Goal: Download file/media

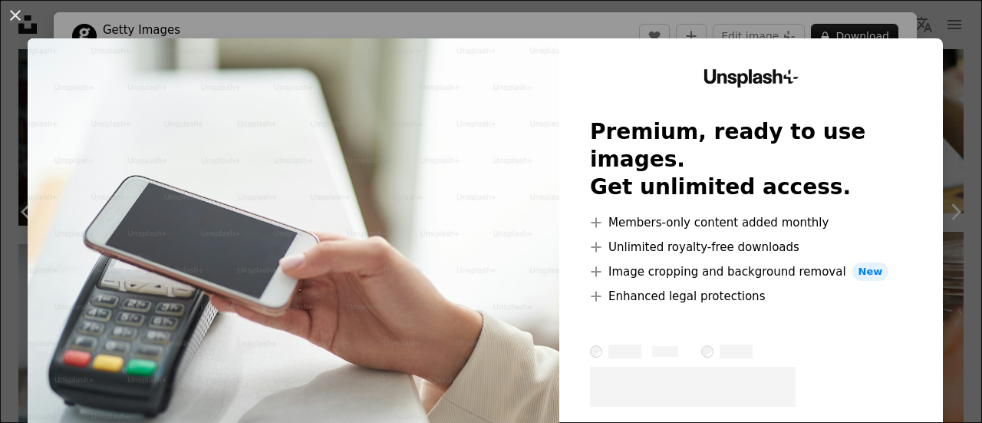
scroll to position [230, 0]
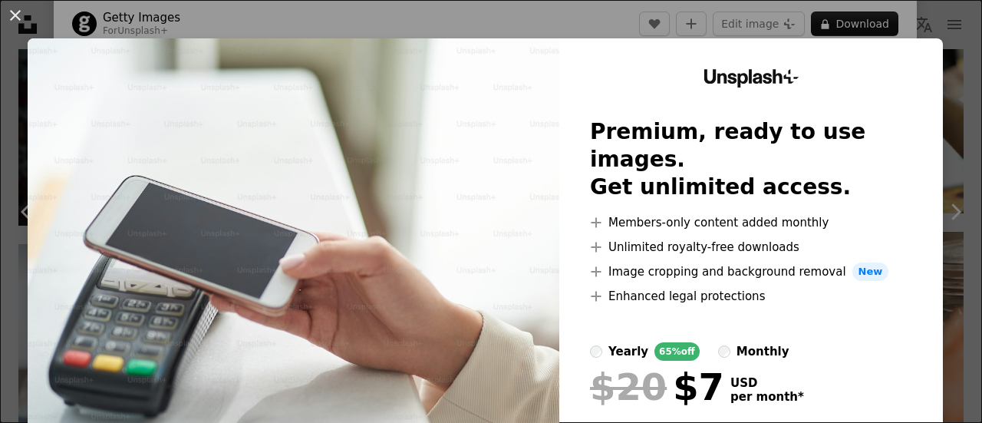
click at [16, 18] on button "An X shape" at bounding box center [15, 15] width 18 height 18
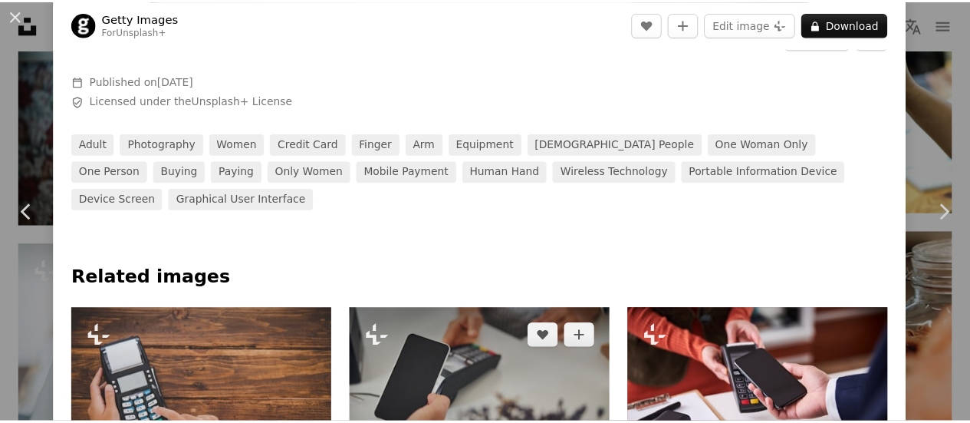
scroll to position [690, 0]
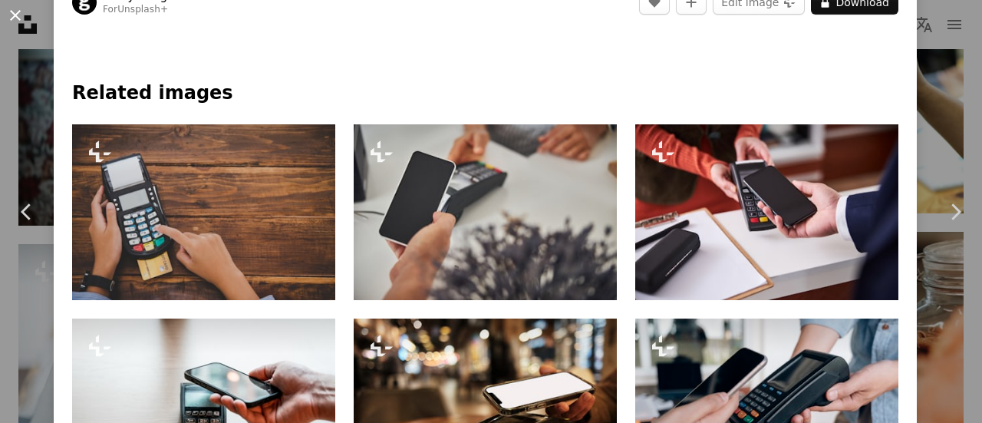
click at [14, 16] on button "An X shape" at bounding box center [15, 15] width 18 height 18
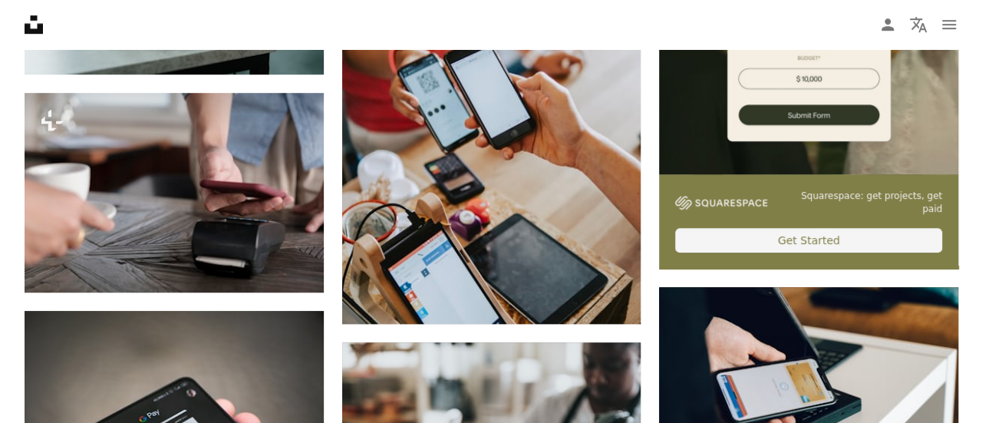
scroll to position [527, 0]
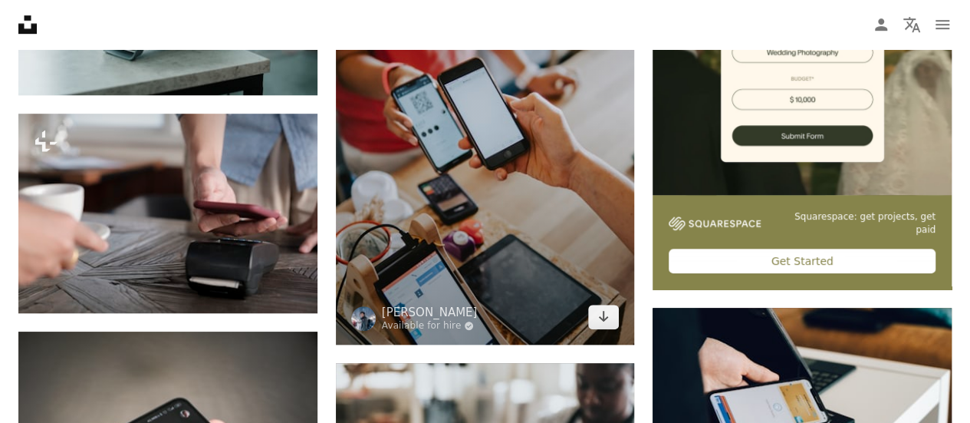
click at [529, 248] on img at bounding box center [485, 120] width 299 height 449
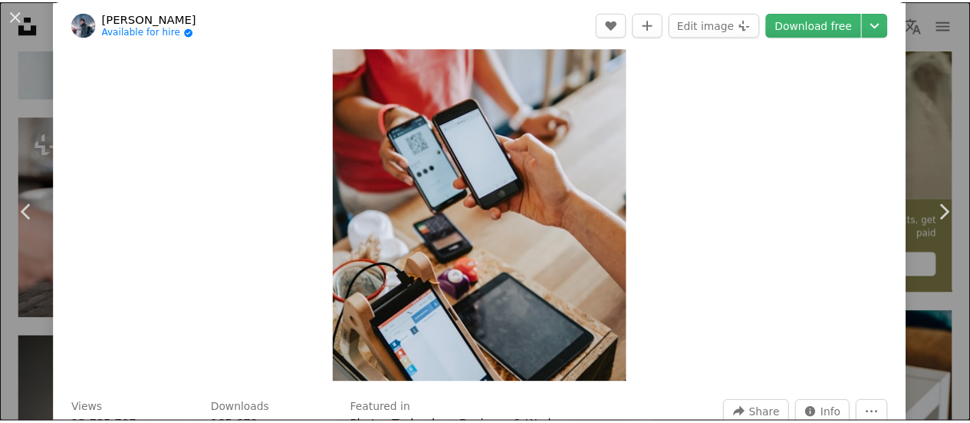
scroll to position [230, 0]
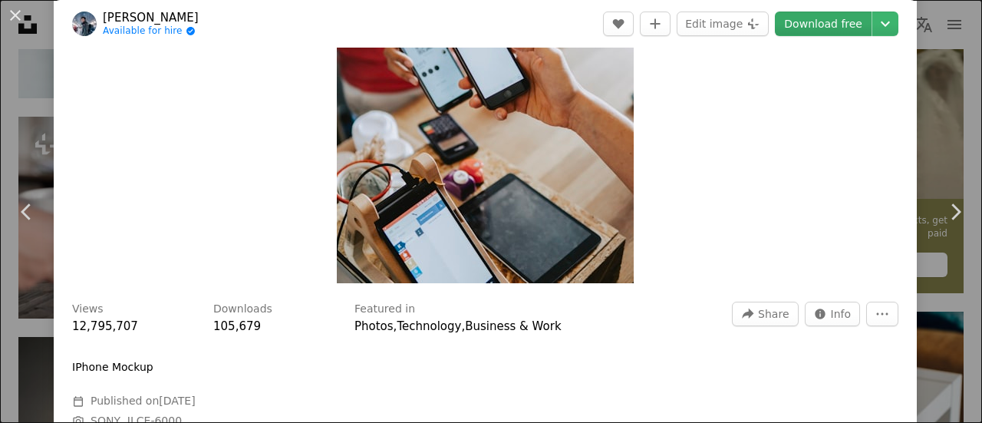
click at [807, 31] on link "Download free" at bounding box center [823, 24] width 97 height 25
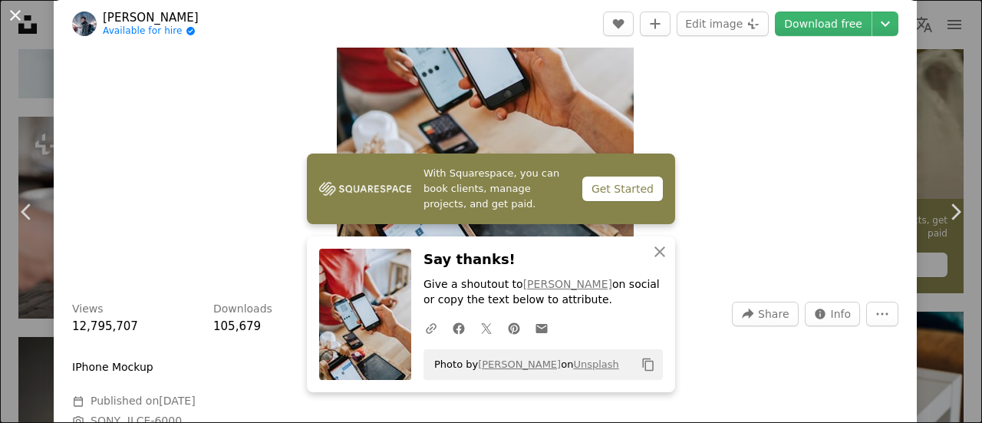
click at [24, 11] on button "An X shape" at bounding box center [15, 15] width 18 height 18
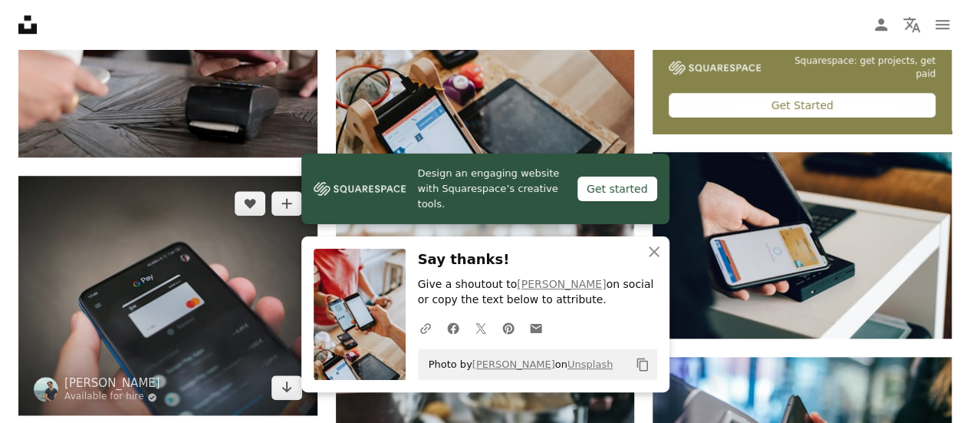
scroll to position [757, 0]
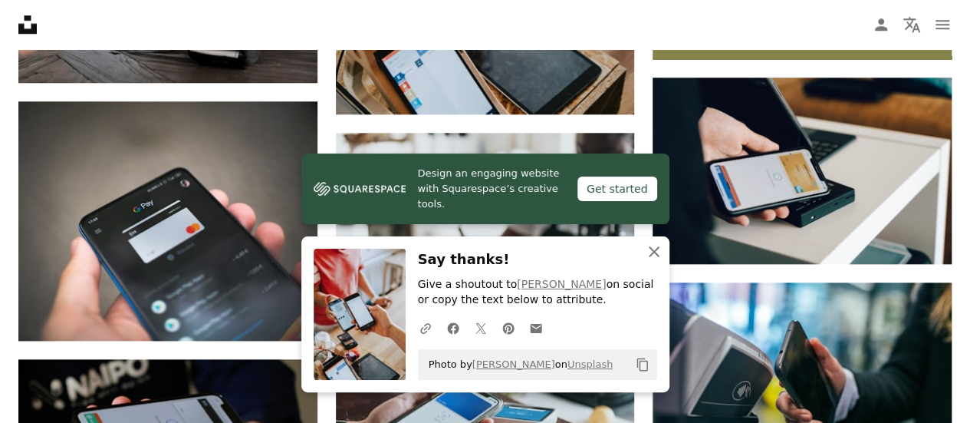
click at [648, 260] on icon "An X shape" at bounding box center [654, 251] width 18 height 18
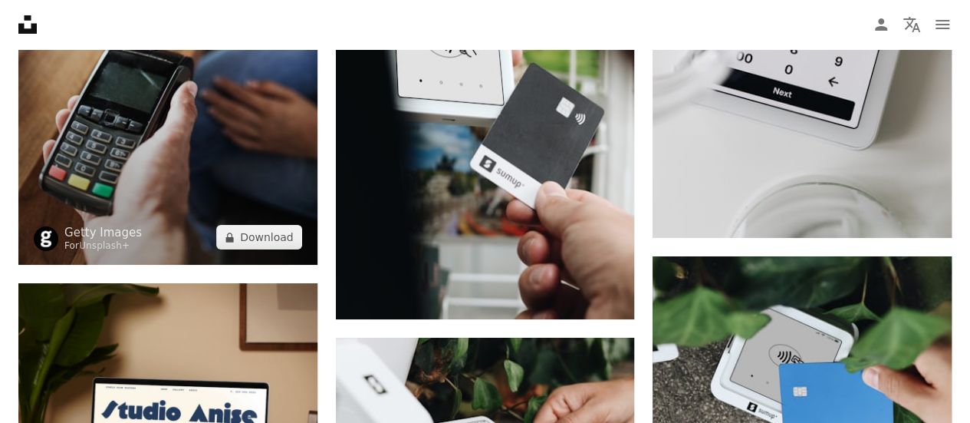
scroll to position [2828, 0]
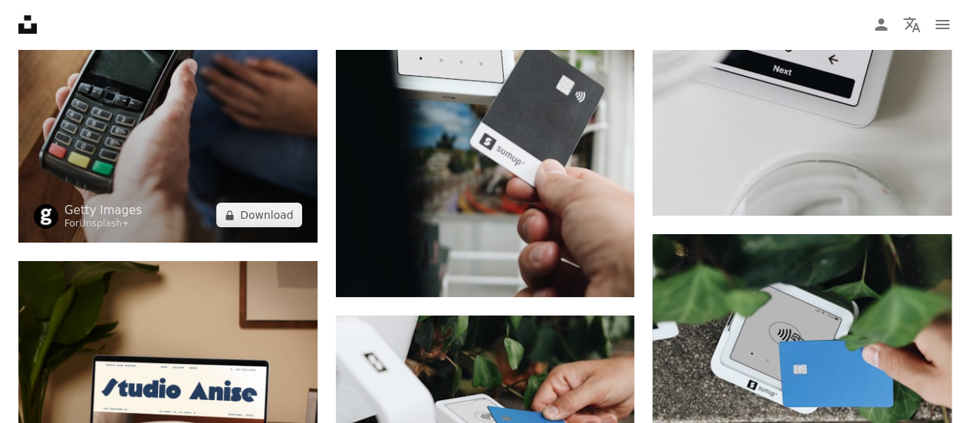
click at [232, 153] on img at bounding box center [167, 18] width 299 height 448
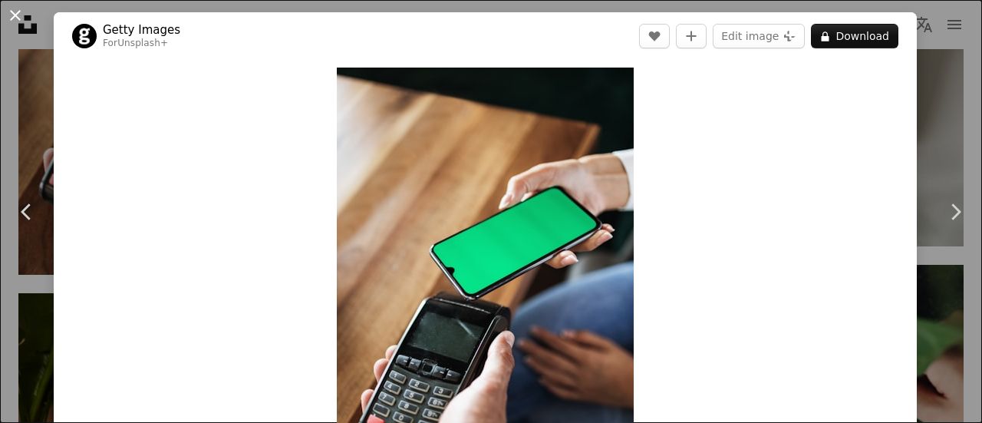
click at [9, 8] on button "An X shape" at bounding box center [15, 15] width 18 height 18
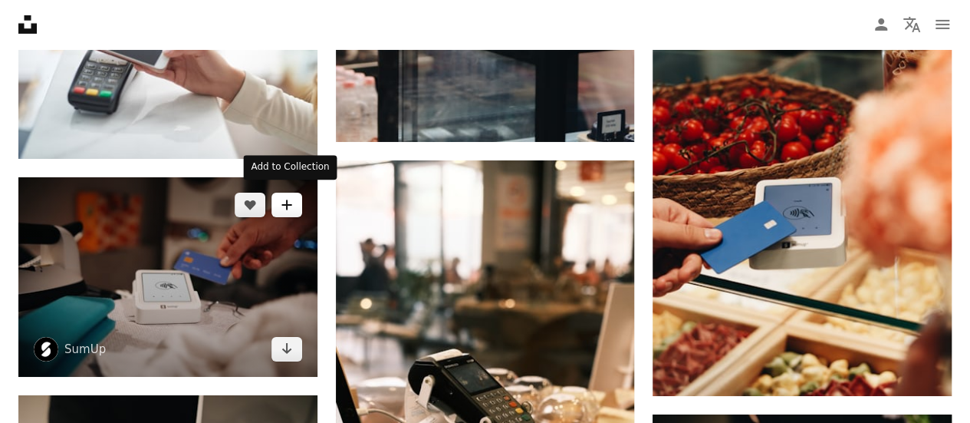
scroll to position [8275, 0]
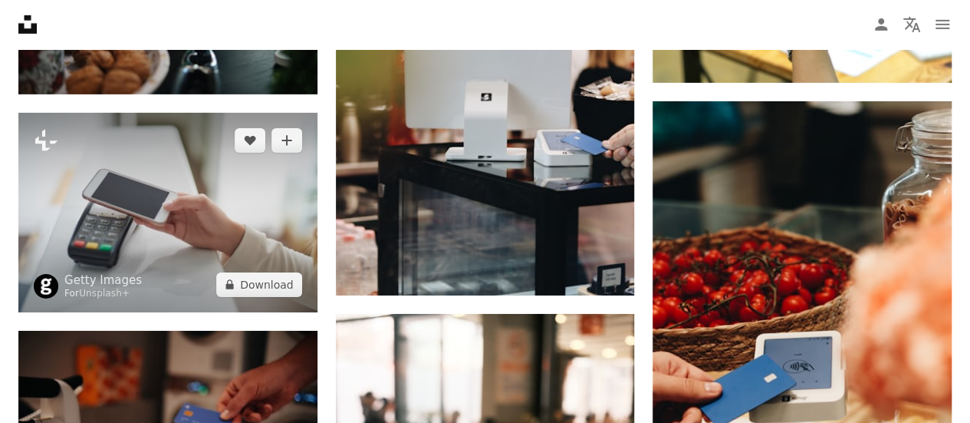
click at [170, 186] on img at bounding box center [167, 212] width 299 height 199
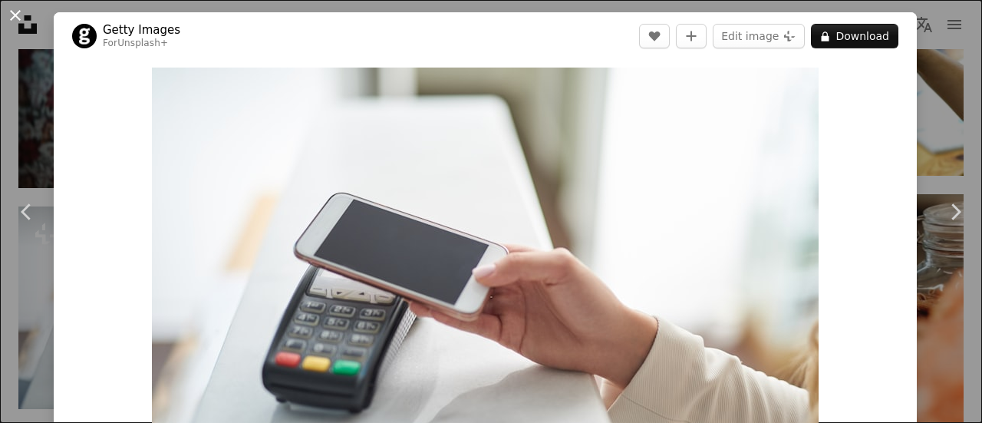
click at [17, 8] on button "An X shape" at bounding box center [15, 15] width 18 height 18
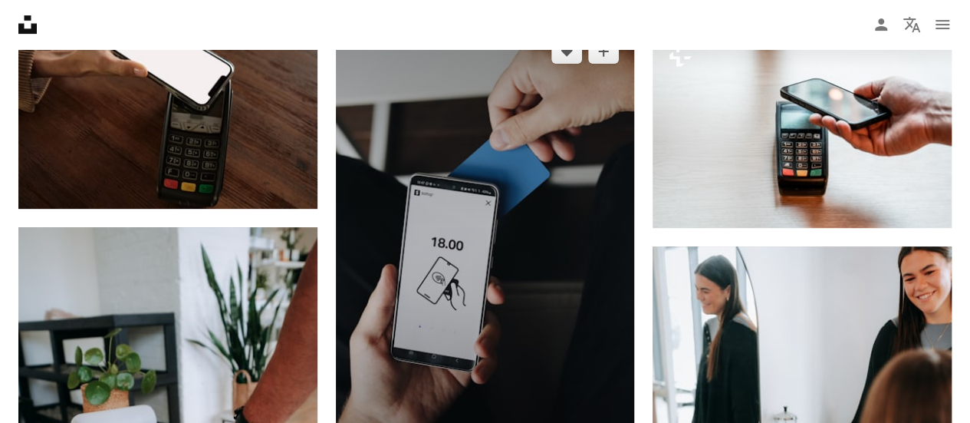
scroll to position [8966, 0]
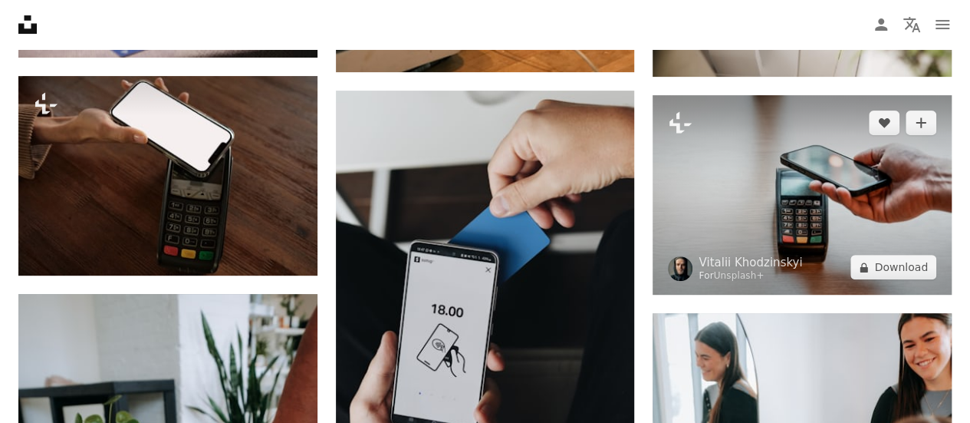
click at [726, 225] on img at bounding box center [802, 194] width 299 height 199
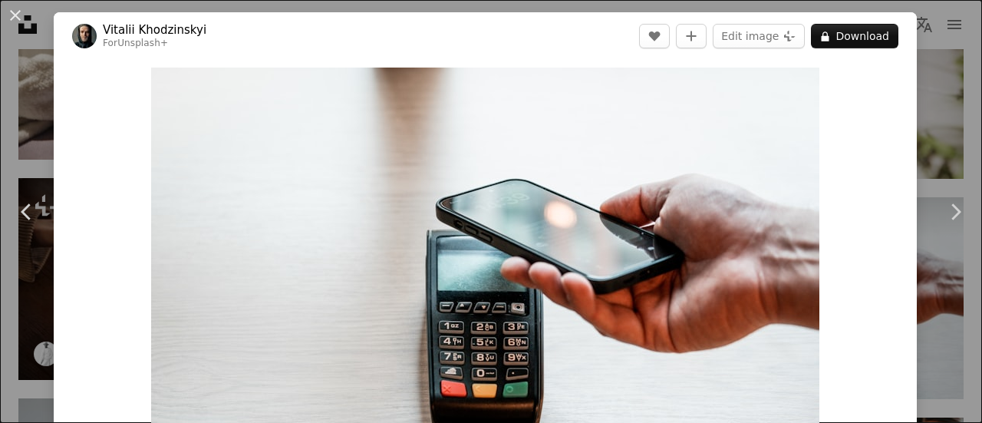
drag, startPoint x: 18, startPoint y: 10, endPoint x: 78, endPoint y: 69, distance: 84.6
click at [18, 10] on button "An X shape" at bounding box center [15, 15] width 18 height 18
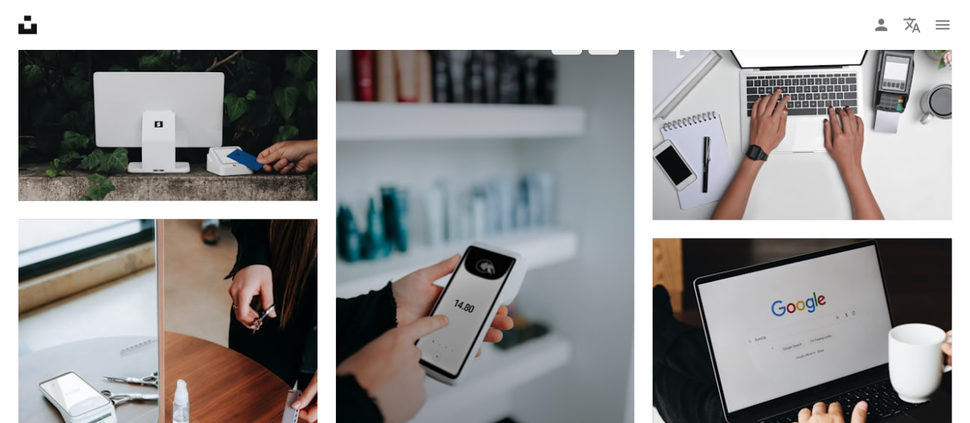
scroll to position [9963, 0]
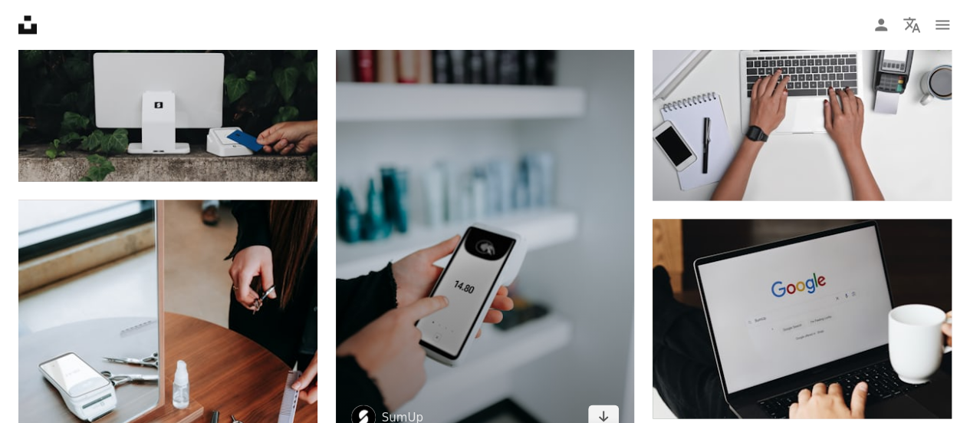
click at [456, 248] on img at bounding box center [485, 219] width 299 height 449
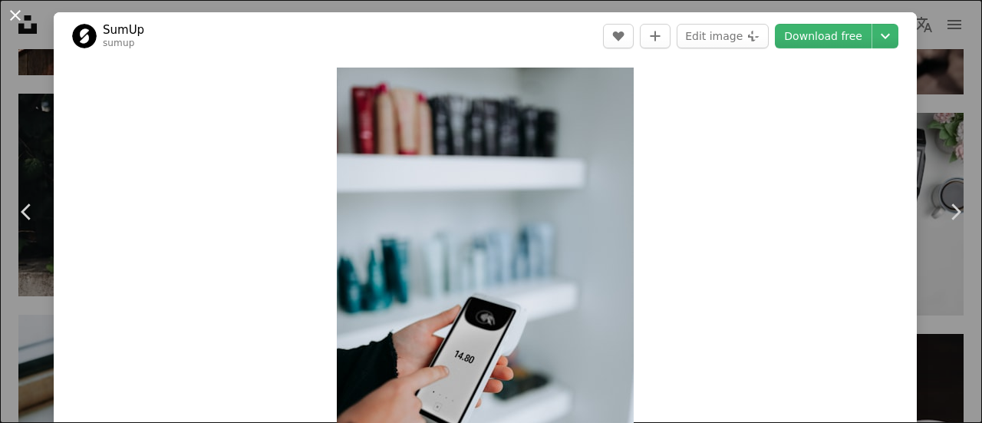
click at [18, 18] on button "An X shape" at bounding box center [15, 15] width 18 height 18
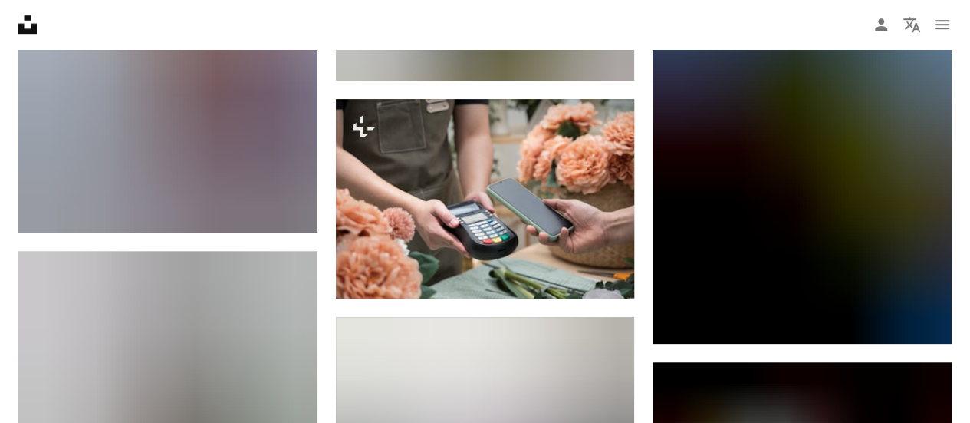
scroll to position [18018, 0]
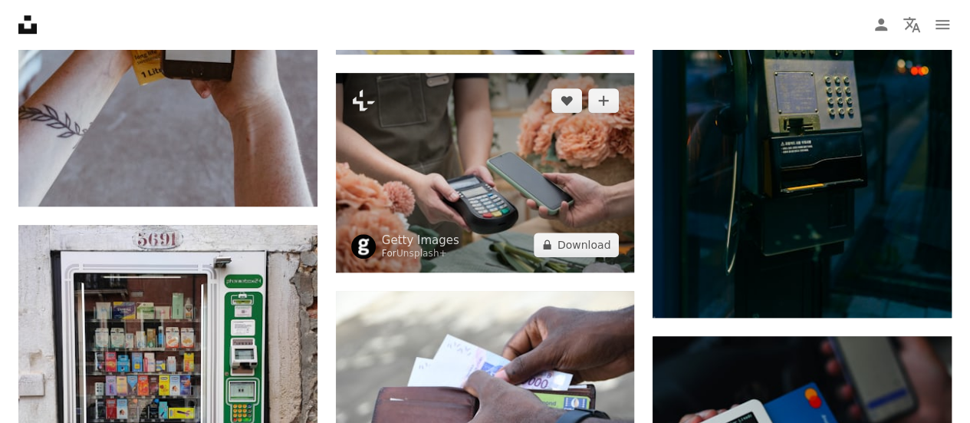
click at [477, 163] on img at bounding box center [485, 172] width 299 height 199
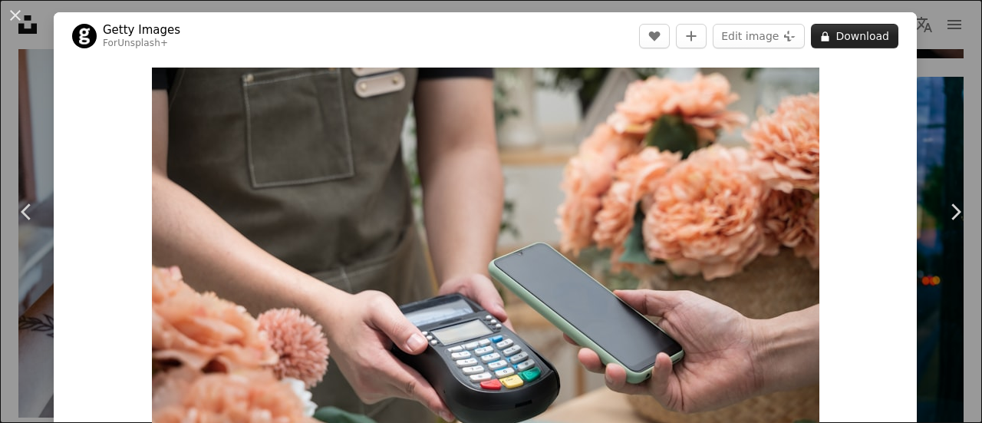
click at [853, 38] on button "A lock Download" at bounding box center [854, 36] width 87 height 25
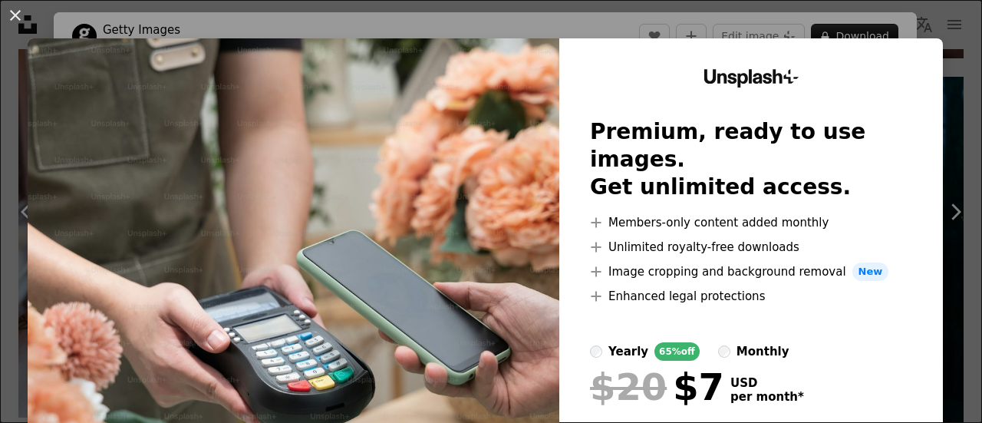
click at [6, 18] on button "An X shape" at bounding box center [15, 15] width 18 height 18
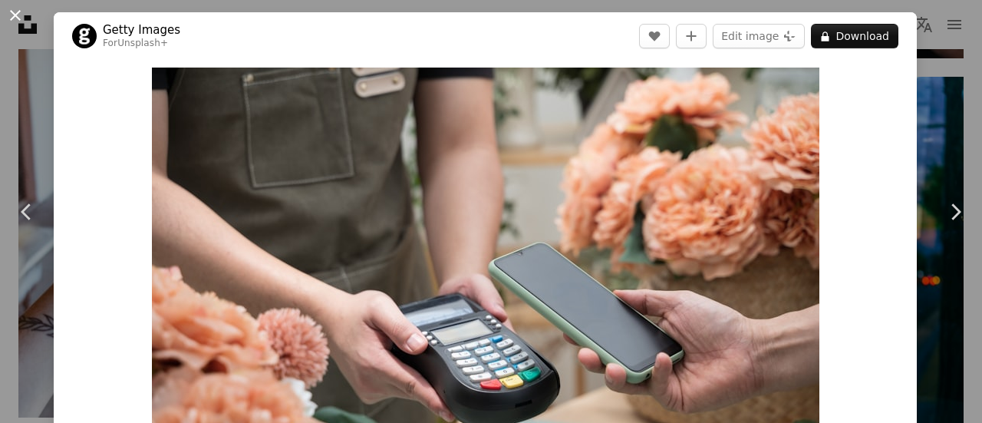
click at [13, 12] on button "An X shape" at bounding box center [15, 15] width 18 height 18
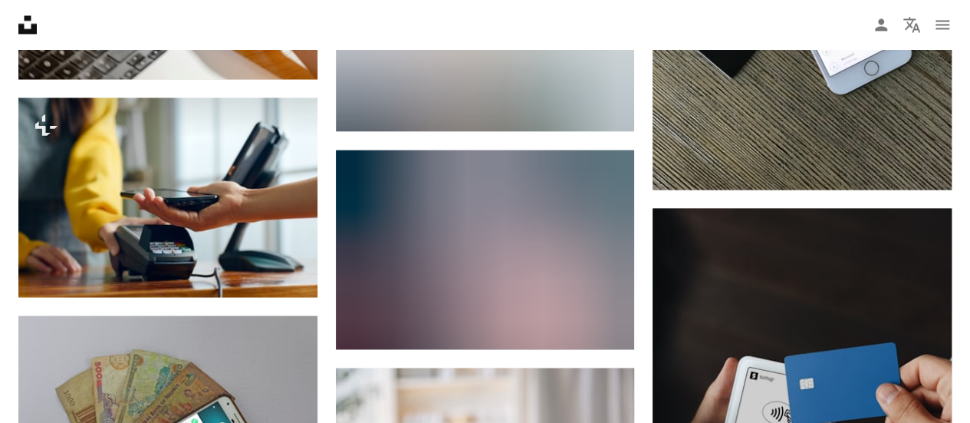
scroll to position [18862, 0]
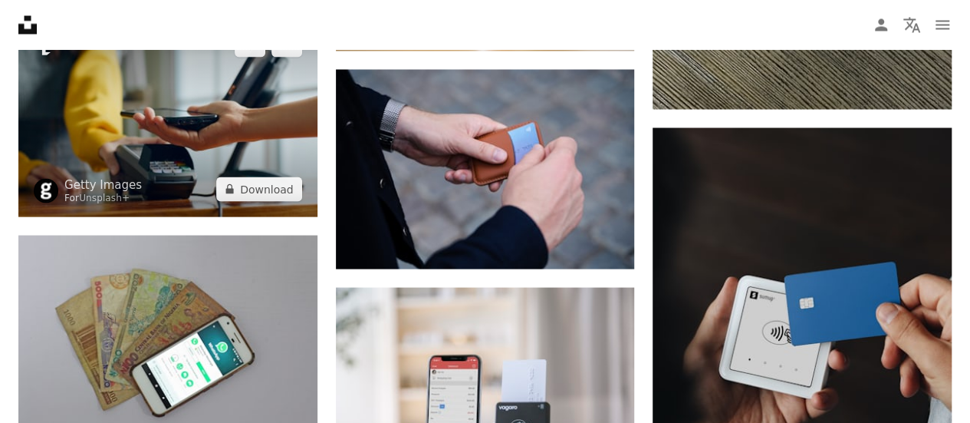
click at [230, 108] on img at bounding box center [167, 116] width 299 height 199
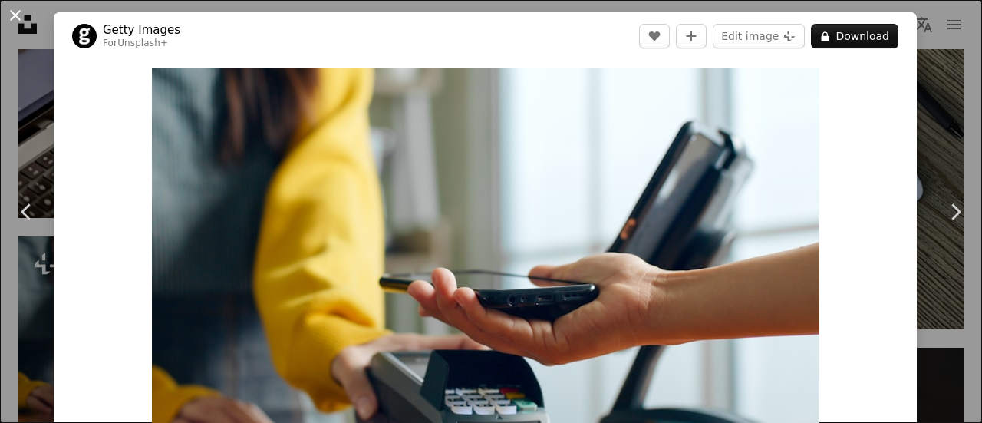
click at [15, 14] on button "An X shape" at bounding box center [15, 15] width 18 height 18
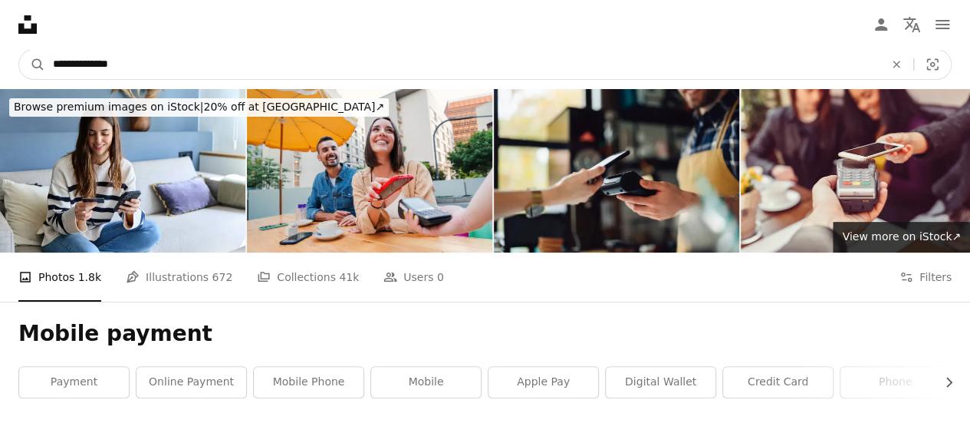
click at [117, 66] on input "**********" at bounding box center [462, 64] width 835 height 29
type input "**********"
click button "A magnifying glass" at bounding box center [32, 64] width 26 height 29
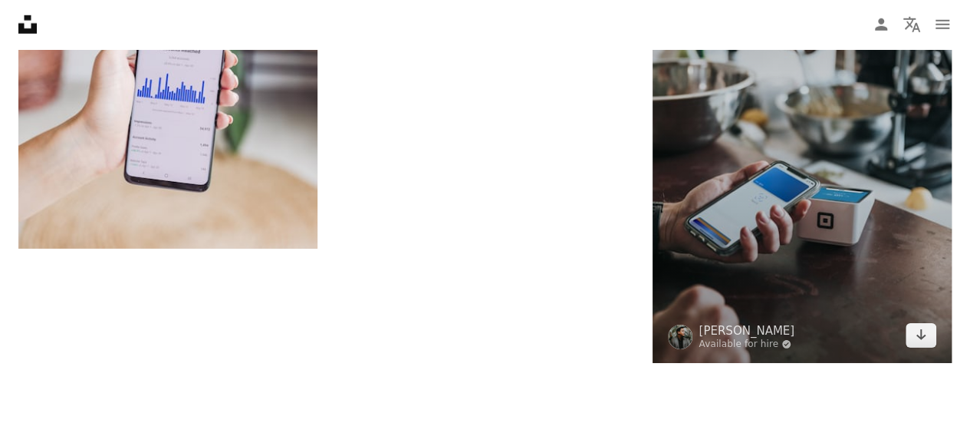
scroll to position [2225, 0]
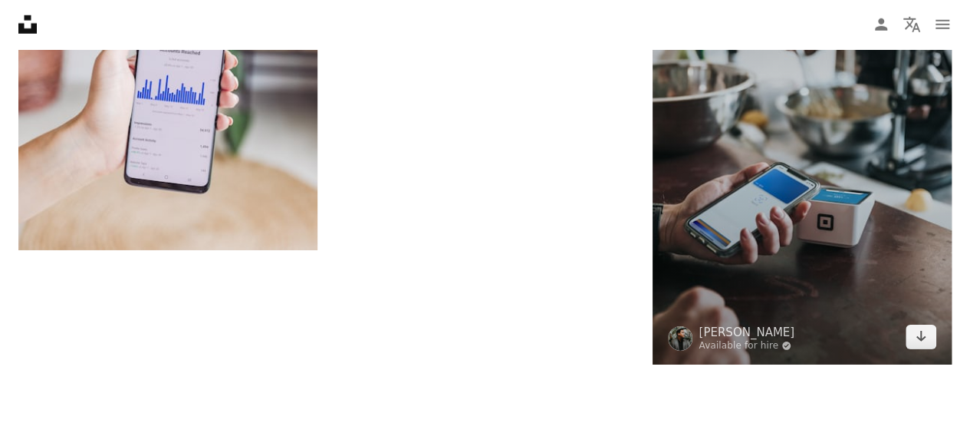
click at [809, 181] on img at bounding box center [802, 140] width 299 height 448
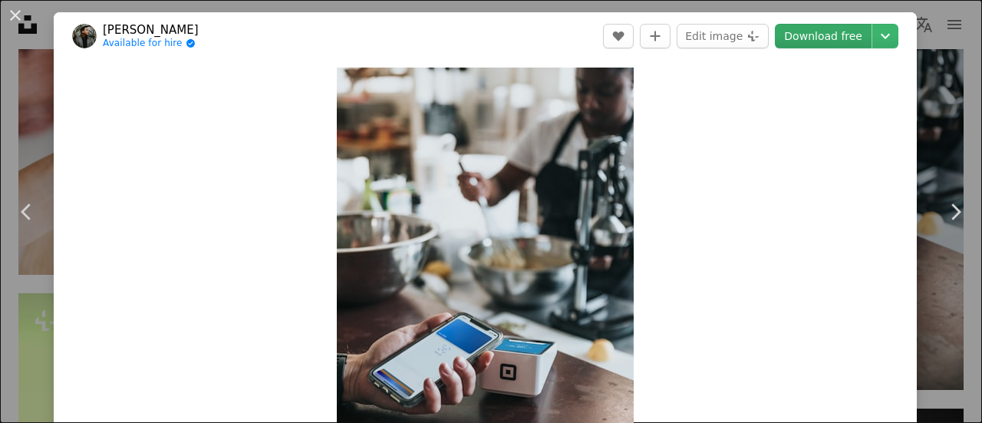
click at [809, 38] on link "Download free" at bounding box center [823, 36] width 97 height 25
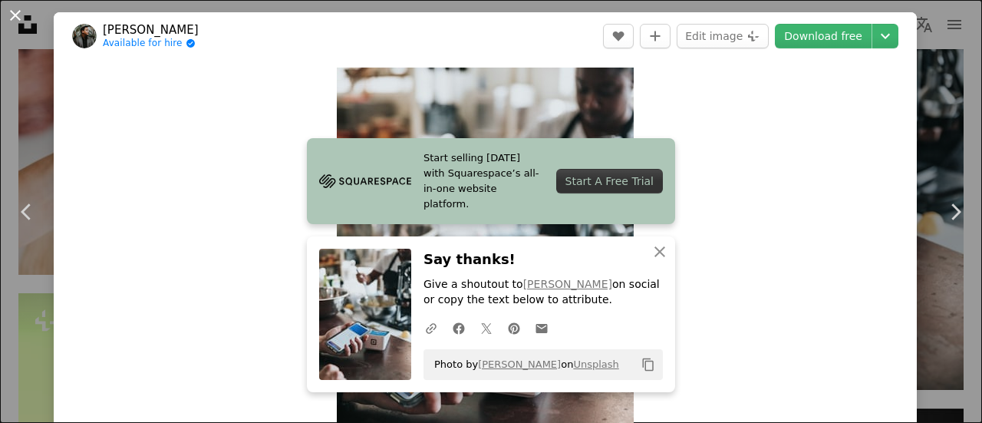
click at [12, 6] on button "An X shape" at bounding box center [15, 15] width 18 height 18
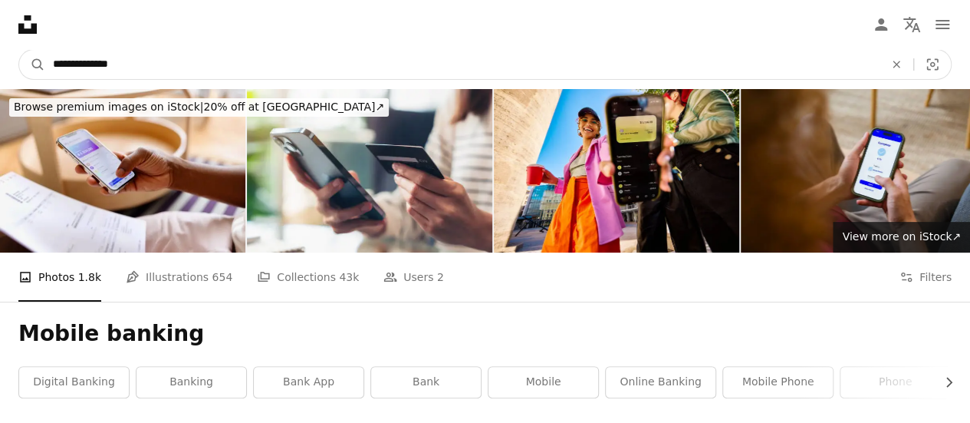
click at [195, 73] on input "**********" at bounding box center [462, 64] width 835 height 29
type input "**********"
click at [19, 50] on button "A magnifying glass" at bounding box center [32, 64] width 26 height 29
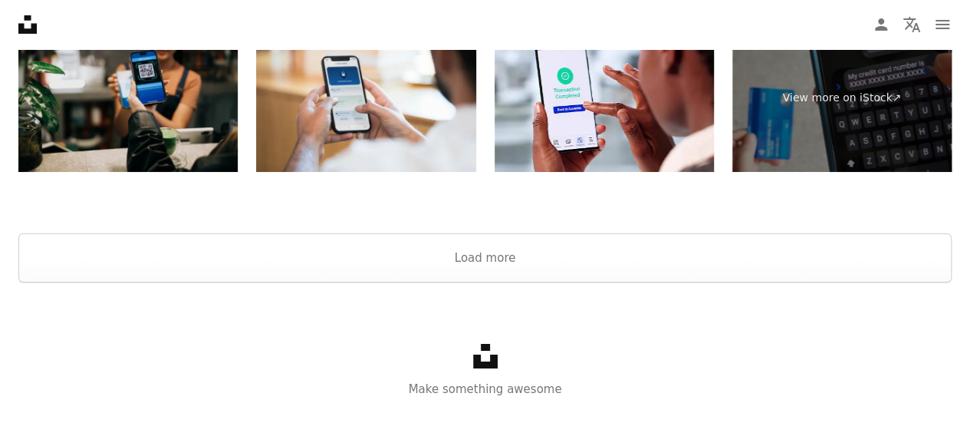
scroll to position [2809, 0]
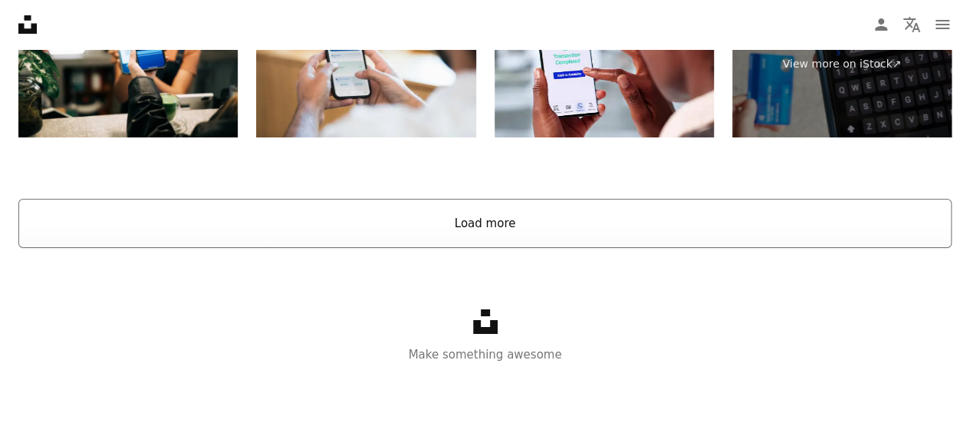
click at [353, 224] on button "Load more" at bounding box center [485, 223] width 934 height 49
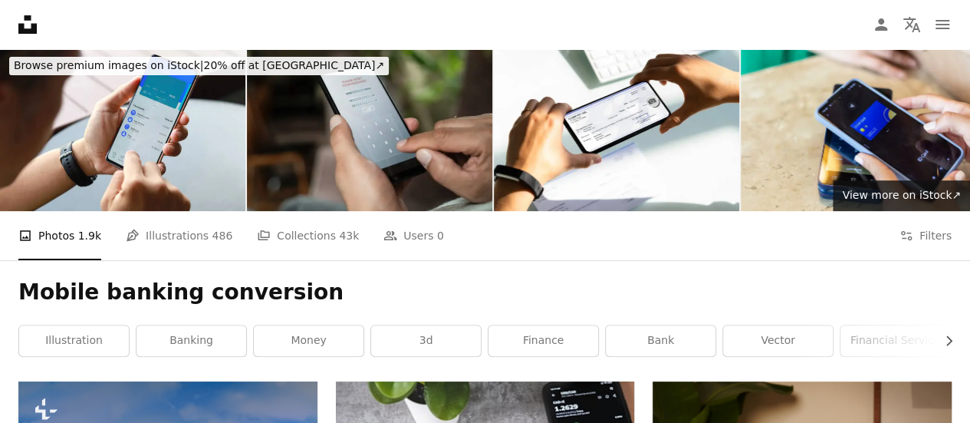
scroll to position [0, 0]
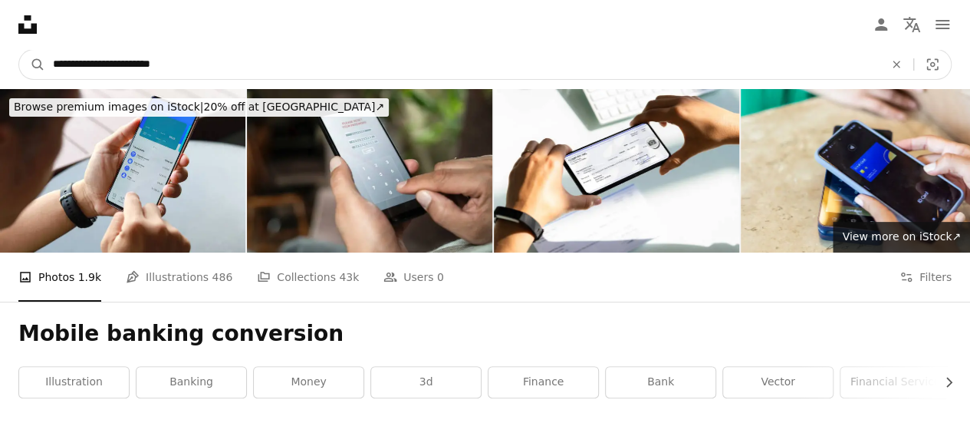
drag, startPoint x: 183, startPoint y: 65, endPoint x: 12, endPoint y: 58, distance: 171.2
click at [14, 58] on nav "**********" at bounding box center [485, 64] width 970 height 49
type input "**********"
click button "A magnifying glass" at bounding box center [32, 64] width 26 height 29
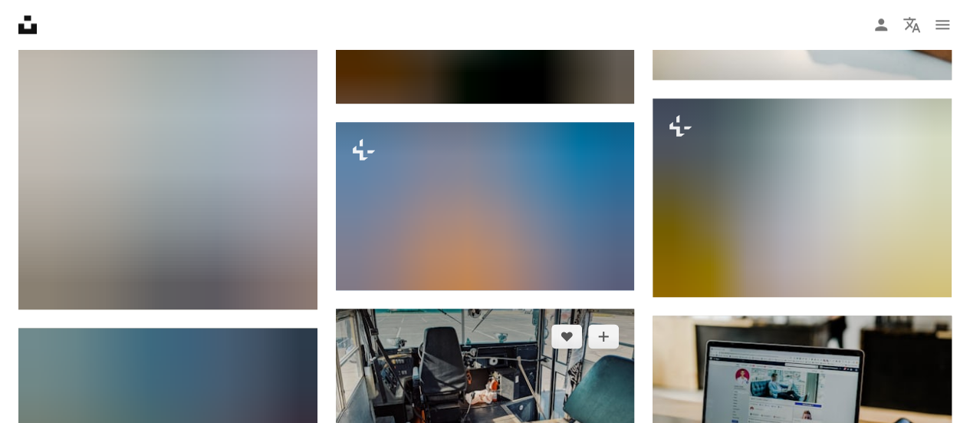
scroll to position [1074, 0]
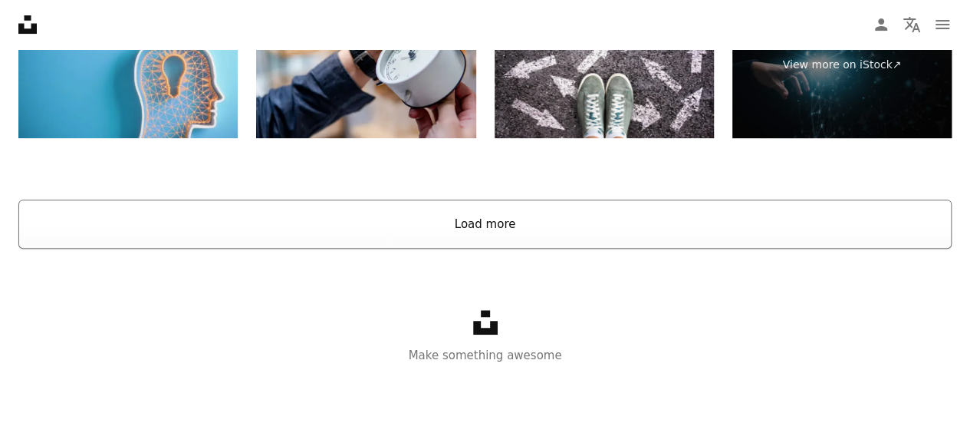
click at [595, 215] on button "Load more" at bounding box center [485, 223] width 934 height 49
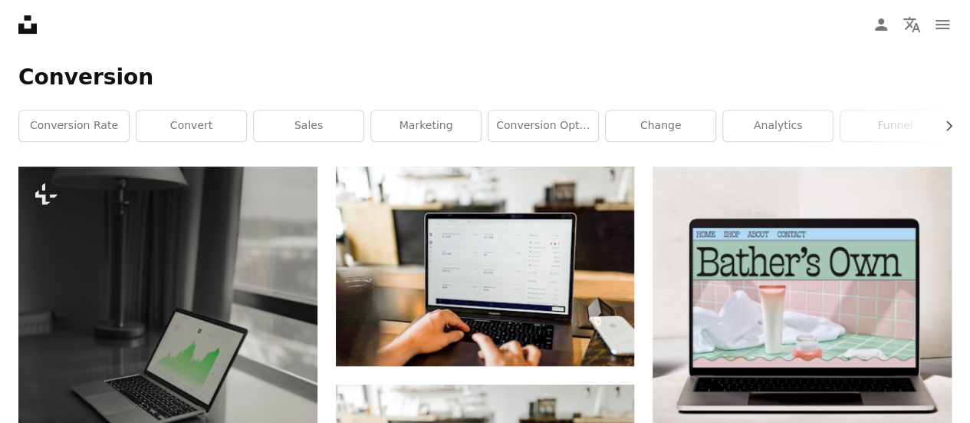
scroll to position [0, 0]
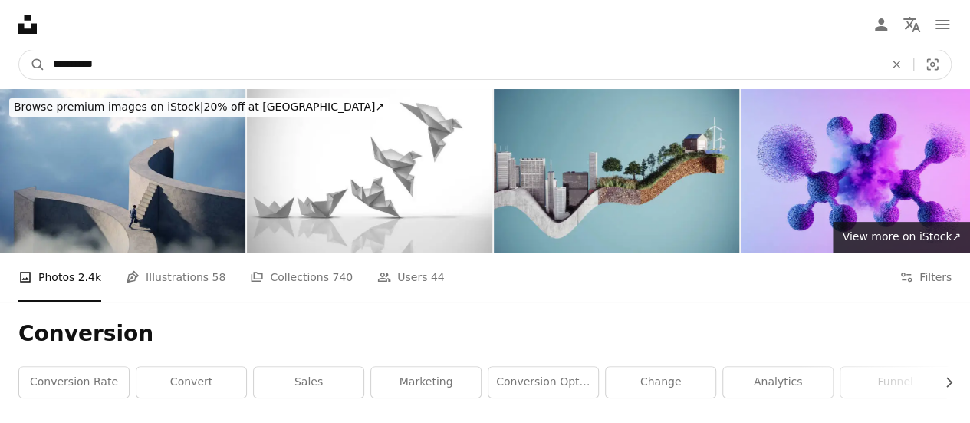
drag, startPoint x: 147, startPoint y: 75, endPoint x: 0, endPoint y: 40, distance: 150.7
type input "*"
type input "*******"
click button "A magnifying glass" at bounding box center [32, 64] width 26 height 29
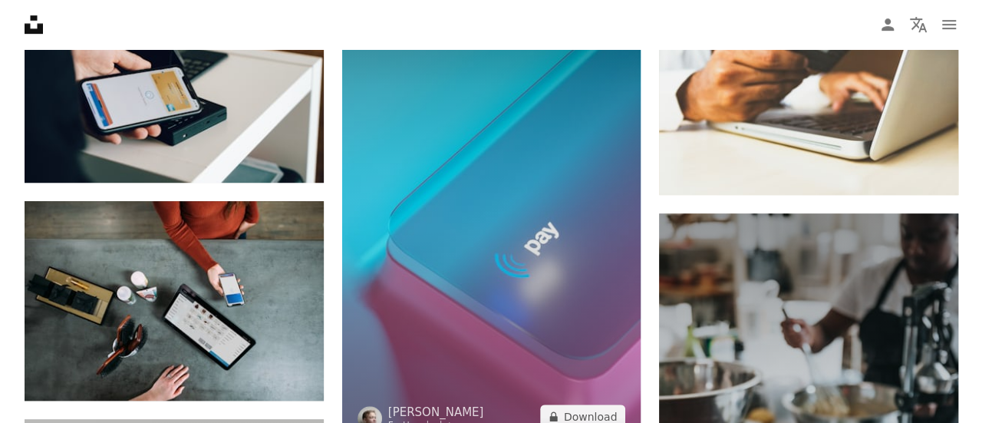
scroll to position [537, 0]
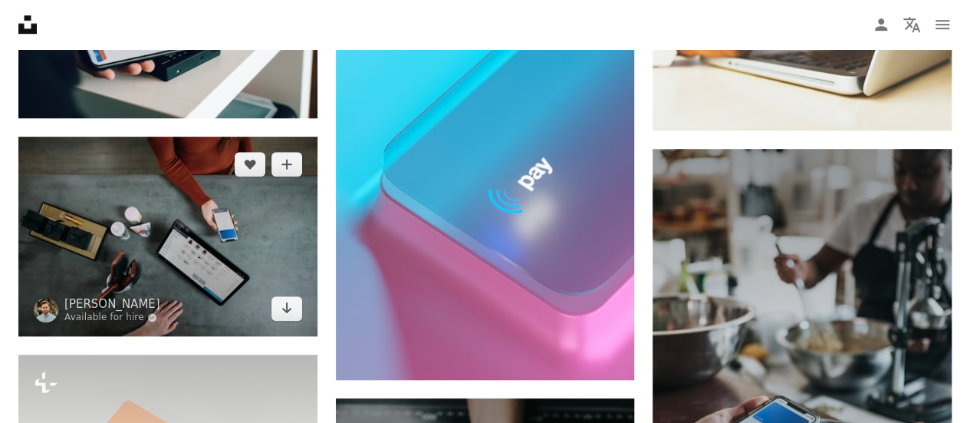
click at [160, 264] on img at bounding box center [167, 236] width 299 height 199
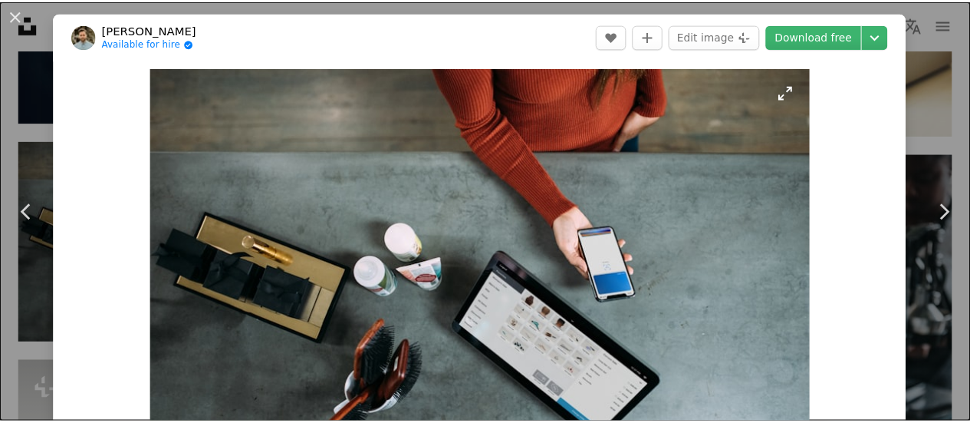
scroll to position [77, 0]
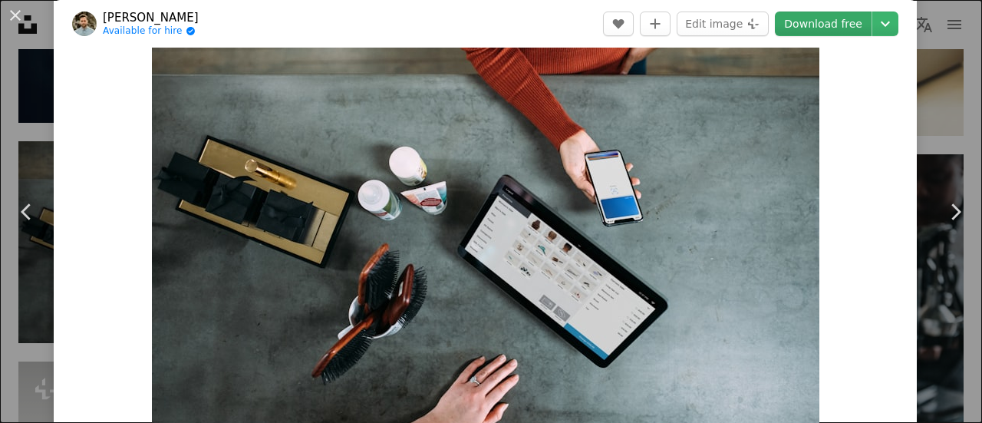
drag, startPoint x: 506, startPoint y: 212, endPoint x: 824, endPoint y: 23, distance: 370.5
click at [824, 23] on link "Download free" at bounding box center [823, 24] width 97 height 25
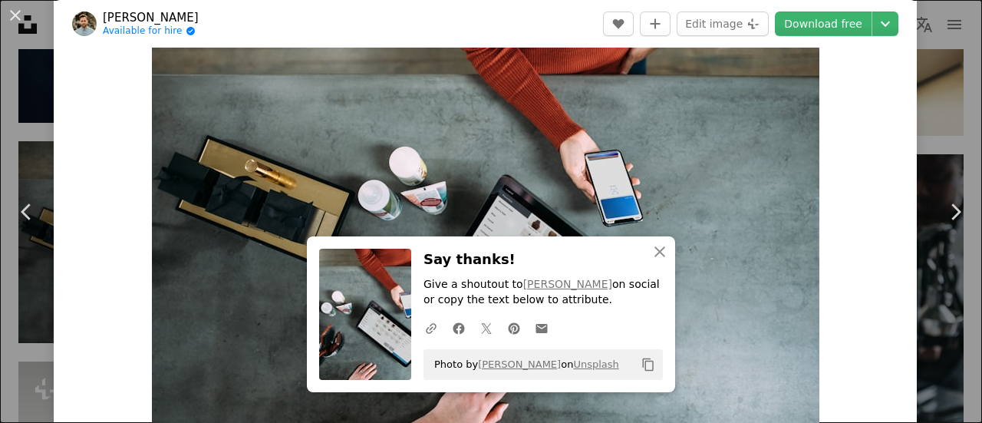
click at [15, 10] on button "An X shape" at bounding box center [15, 15] width 18 height 18
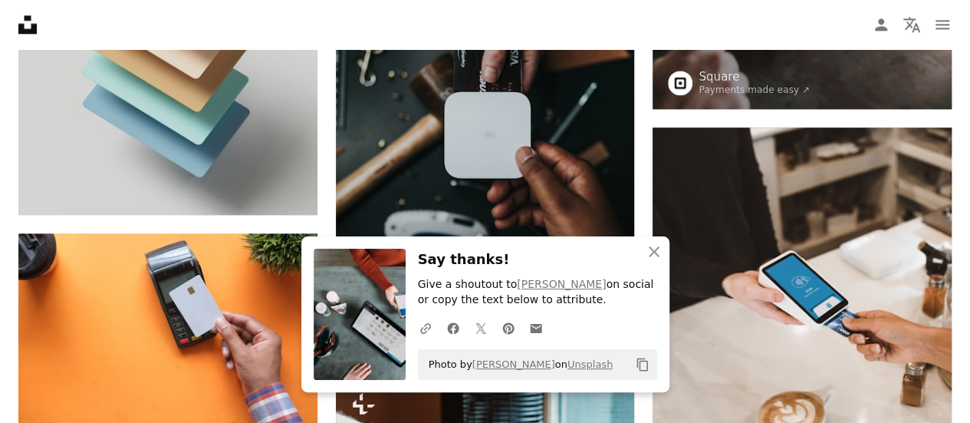
scroll to position [1227, 0]
